Goal: Transaction & Acquisition: Purchase product/service

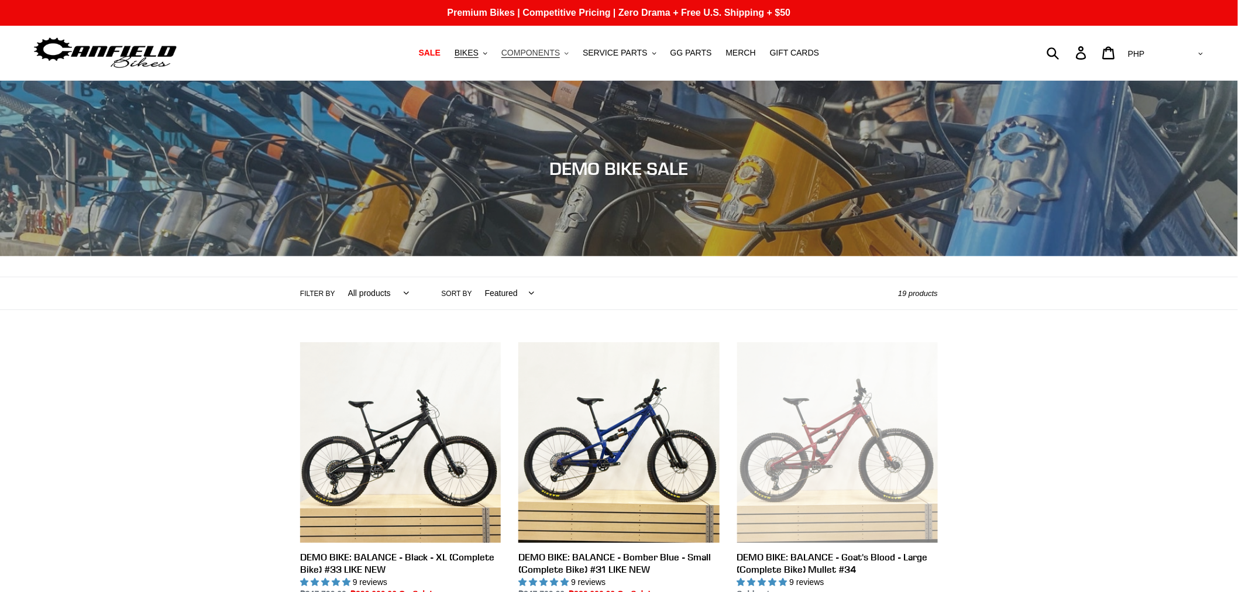
click at [556, 57] on span "COMPONENTS" at bounding box center [531, 53] width 59 height 10
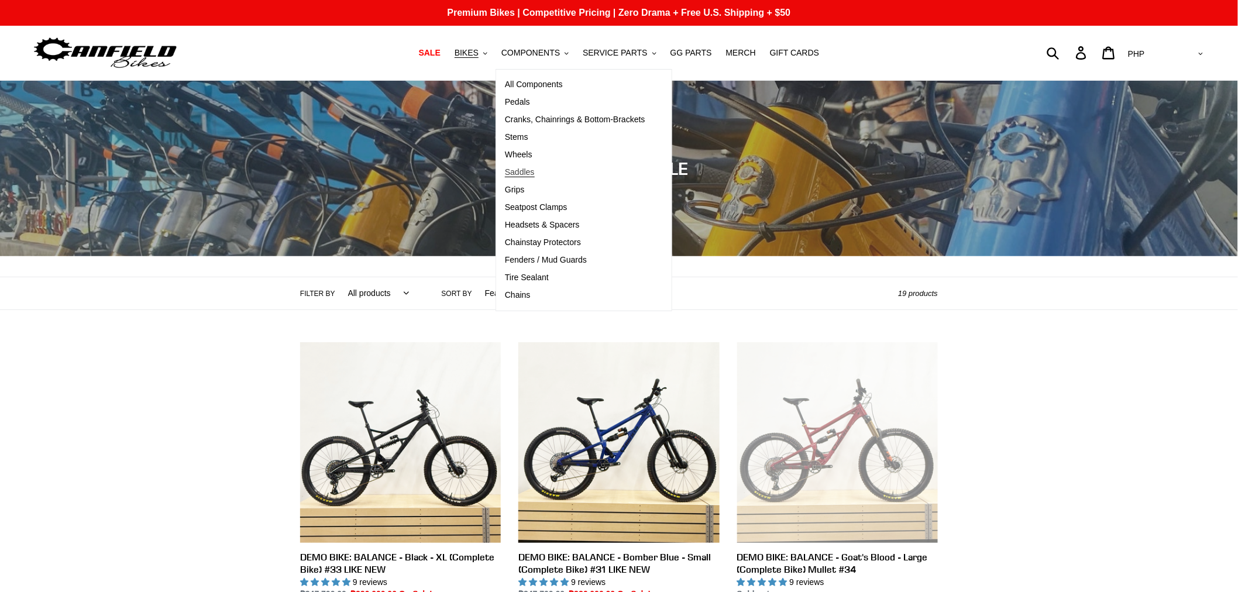
click at [530, 167] on span "Saddles" at bounding box center [520, 172] width 30 height 10
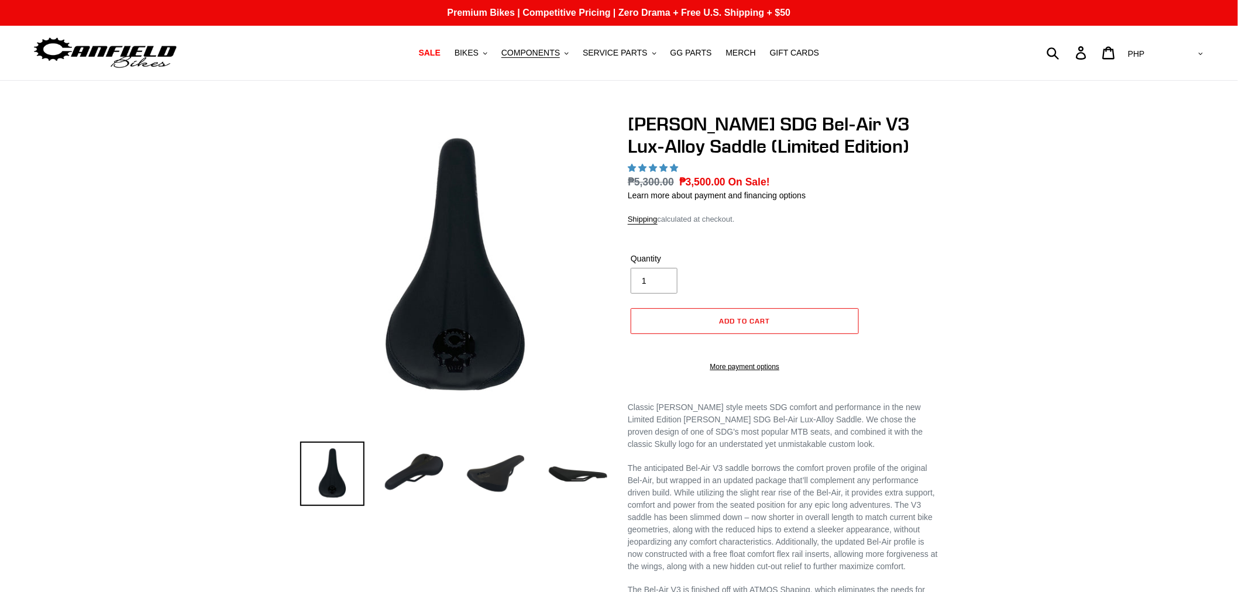
select select "highest-rating"
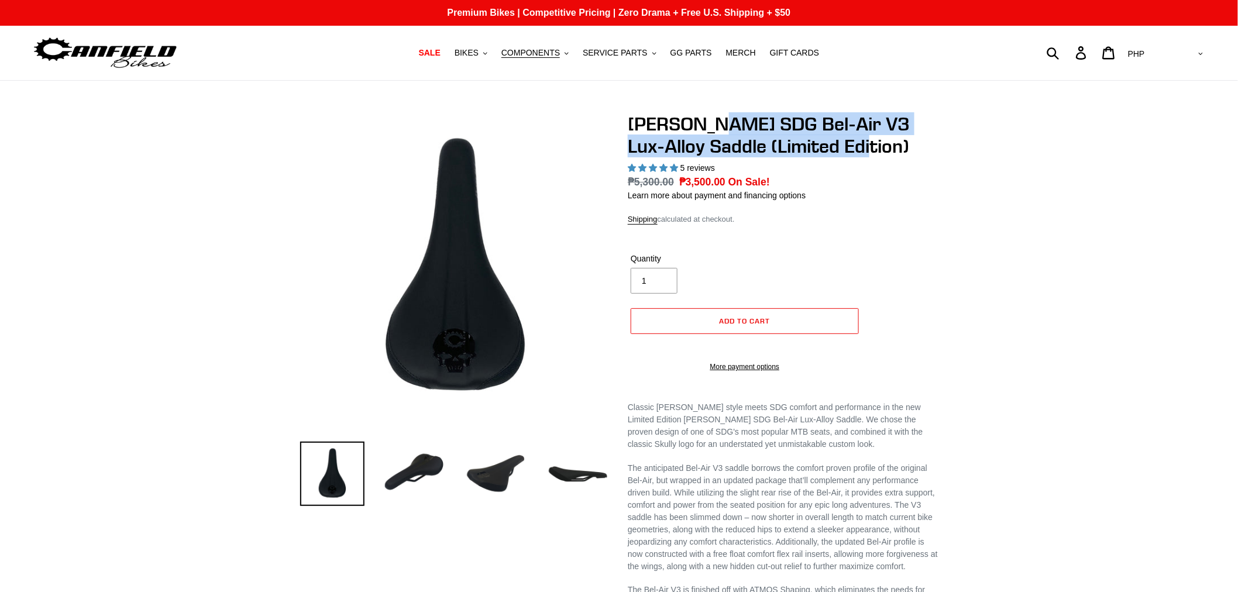
drag, startPoint x: 704, startPoint y: 120, endPoint x: 905, endPoint y: 150, distance: 203.6
click at [905, 150] on h1 "Canfield SDG Bel-Air V3 Lux-Alloy Saddle (Limited Edition)" at bounding box center [783, 135] width 310 height 45
copy h1 "SDG Bel-Air V3 Lux-Alloy Saddle (Limited Edition)"
drag, startPoint x: 1189, startPoint y: 49, endPoint x: 1188, endPoint y: 63, distance: 14.1
click at [1190, 50] on select "AED AFN ALL AMD ANG AUD AWG AZN BAM BBD BDT BGN BIF BND BOB BSD BWP BZD CAD CDF…" at bounding box center [1165, 54] width 83 height 22
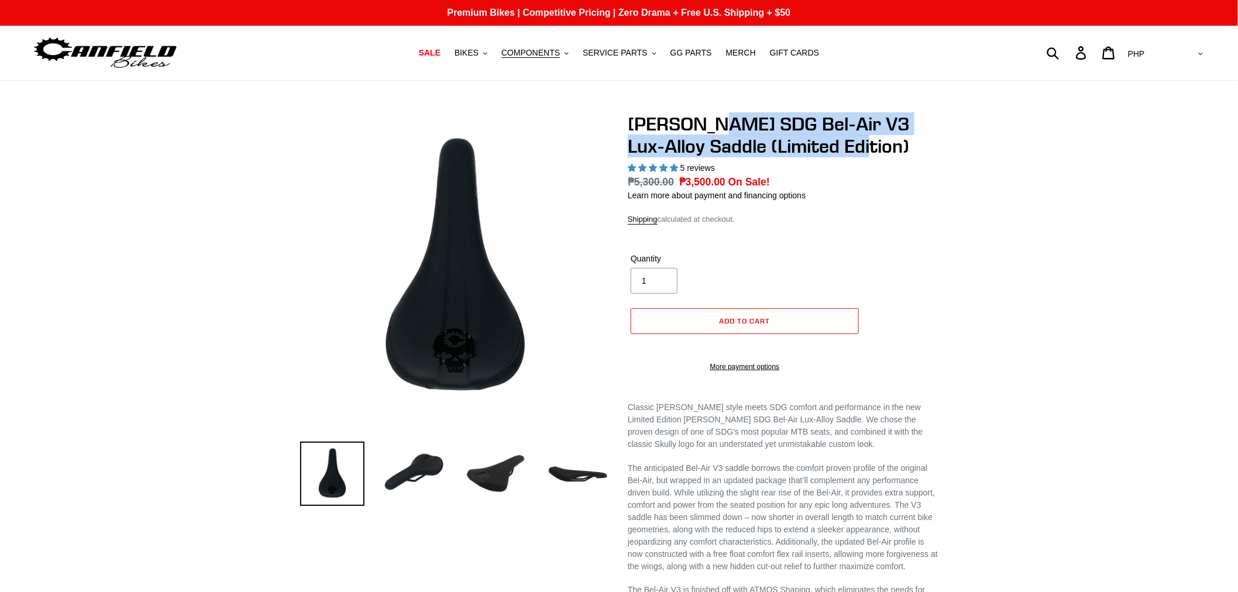
select select "USD"
click at [1172, 43] on select "AED AFN ALL AMD ANG AUD AWG AZN BAM BBD BDT BGN BIF BND BOB BSD BWP BZD CAD CDF…" at bounding box center [1165, 54] width 83 height 22
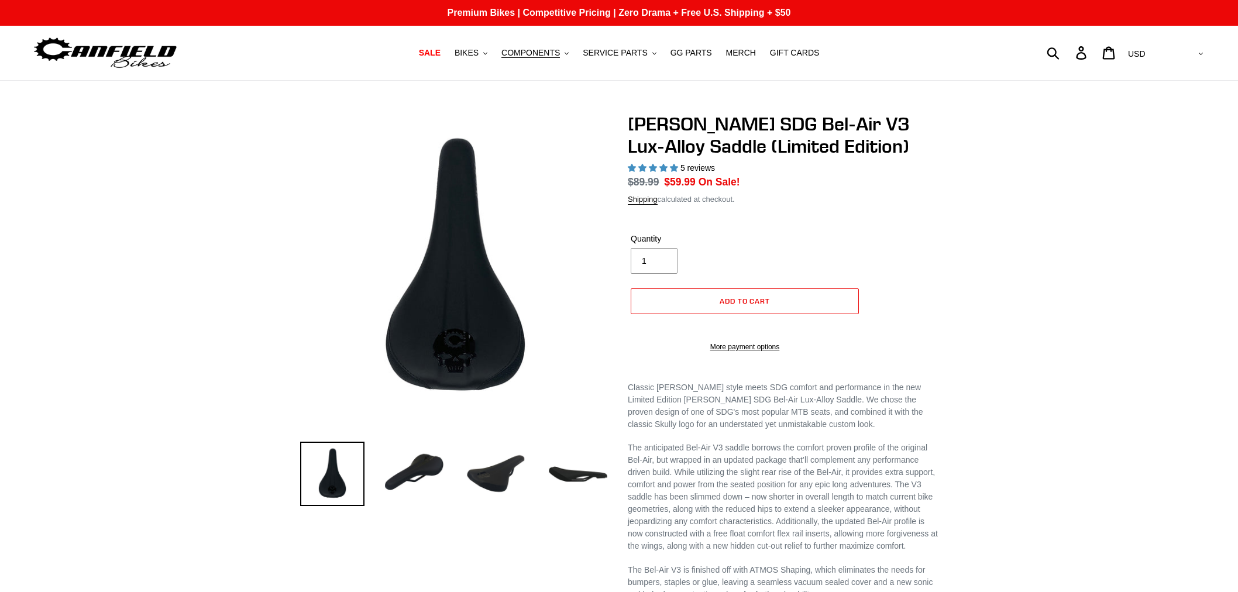
select select "highest-rating"
